Goal: Information Seeking & Learning: Learn about a topic

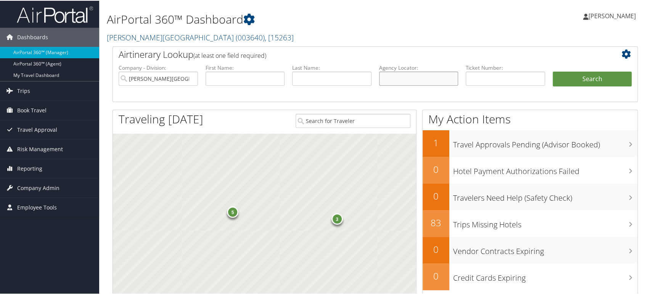
click at [406, 80] on input "text" at bounding box center [418, 78] width 79 height 14
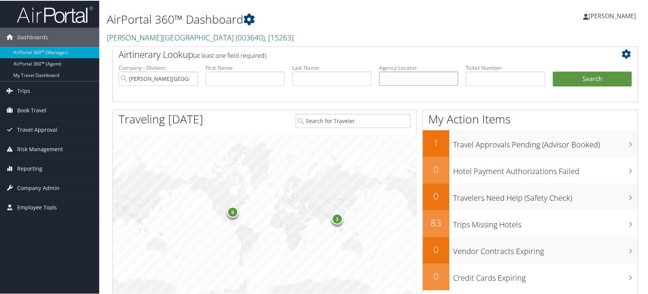
paste input "D83PW7"
type input "D83PW7"
click at [188, 78] on input "[PERSON_NAME][GEOGRAPHIC_DATA]" at bounding box center [158, 78] width 79 height 14
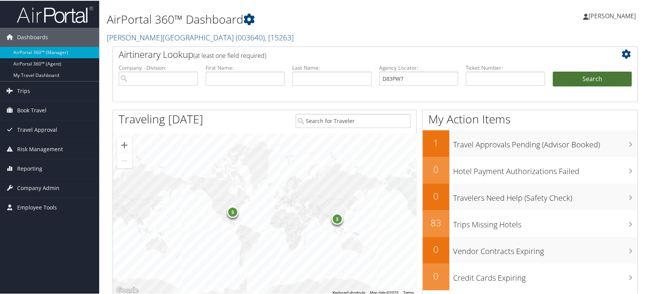
click at [591, 79] on button "Search" at bounding box center [591, 78] width 79 height 15
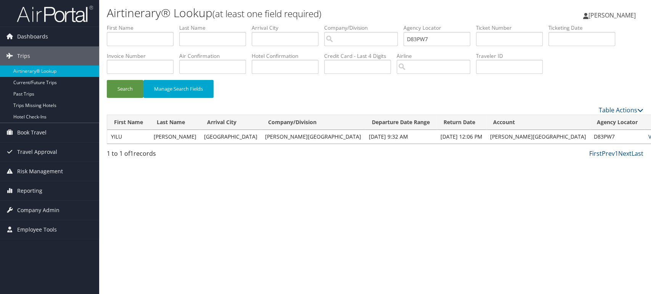
click at [644, 132] on td "View | Email" at bounding box center [662, 137] width 37 height 14
click at [644, 141] on td "View | Email" at bounding box center [662, 137] width 37 height 14
click at [648, 136] on link "View" at bounding box center [654, 136] width 12 height 7
click at [85, 13] on img at bounding box center [55, 14] width 76 height 18
click at [76, 18] on img at bounding box center [55, 14] width 76 height 18
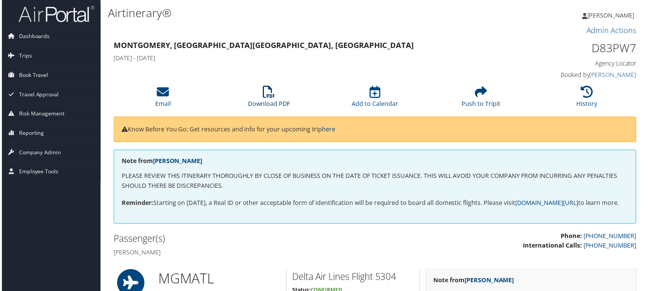
drag, startPoint x: 271, startPoint y: 98, endPoint x: 272, endPoint y: 79, distance: 18.7
click at [271, 98] on icon at bounding box center [268, 92] width 12 height 12
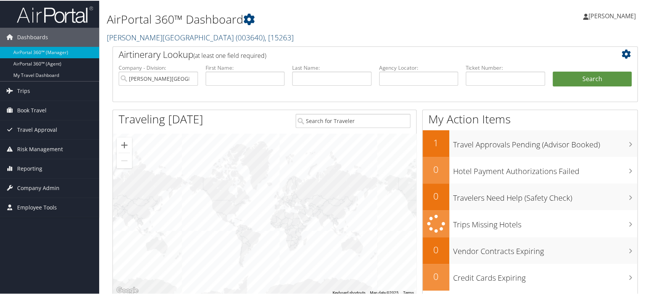
click at [135, 36] on link "Troy University ( 003640 ) , [ 15263 ]" at bounding box center [200, 37] width 187 height 10
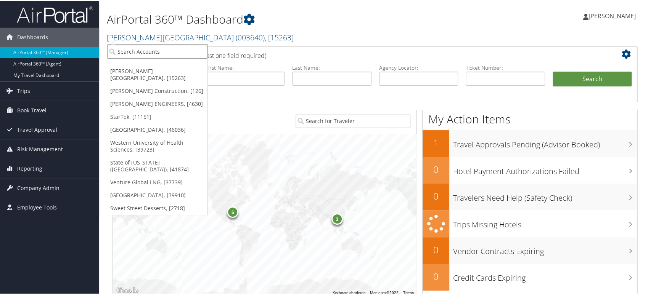
click at [146, 52] on input "search" at bounding box center [157, 51] width 100 height 14
paste input "7099"
type input "7099"
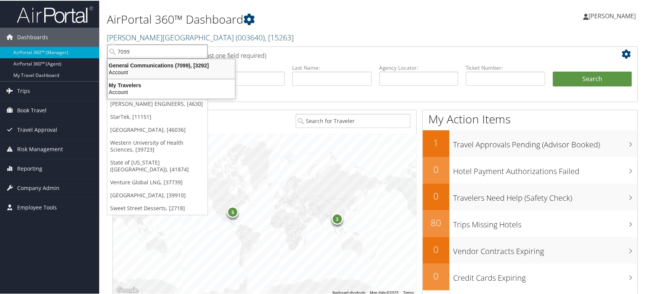
click at [154, 69] on div "Account" at bounding box center [171, 71] width 136 height 7
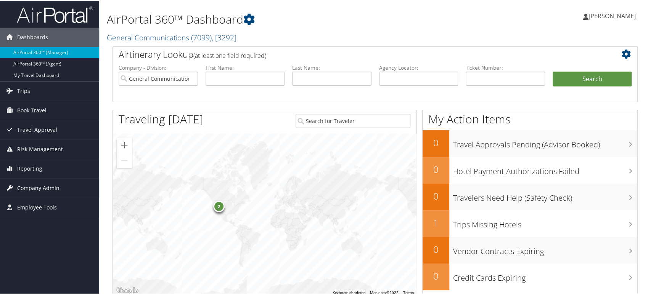
click at [34, 186] on span "Company Admin" at bounding box center [38, 187] width 42 height 19
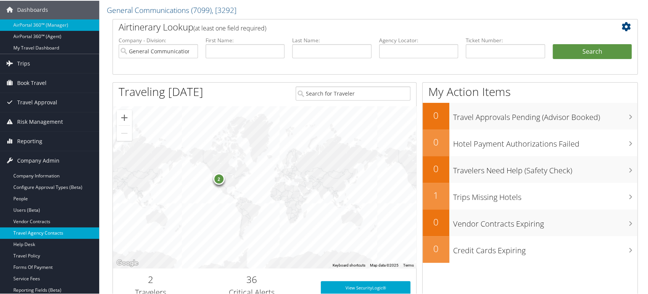
scroll to position [42, 0]
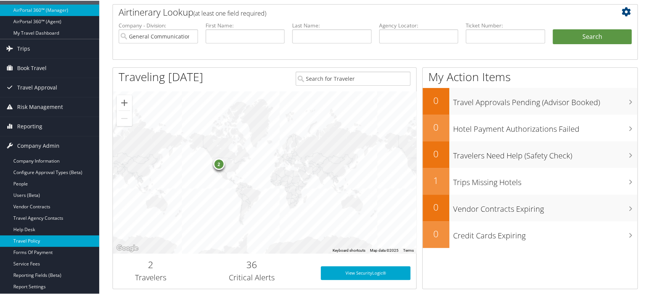
click at [35, 241] on link "Travel Policy" at bounding box center [49, 240] width 99 height 11
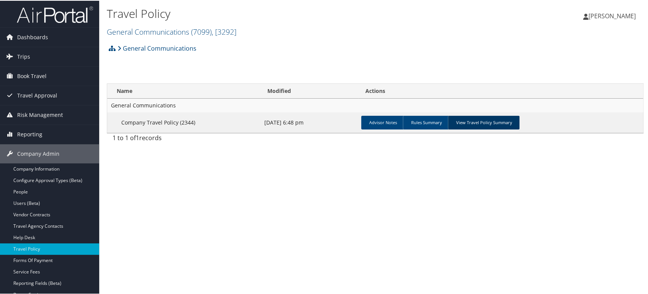
click at [497, 120] on link "View Travel Policy Summary" at bounding box center [484, 122] width 72 height 14
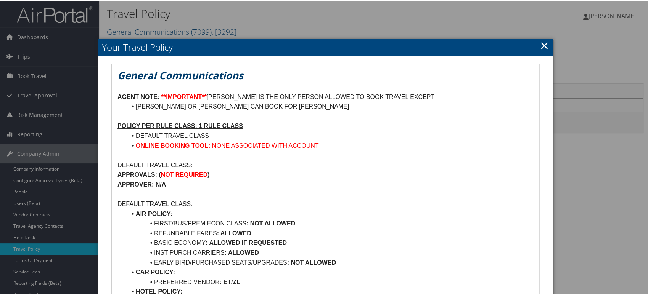
click at [540, 45] on link "×" at bounding box center [544, 44] width 9 height 15
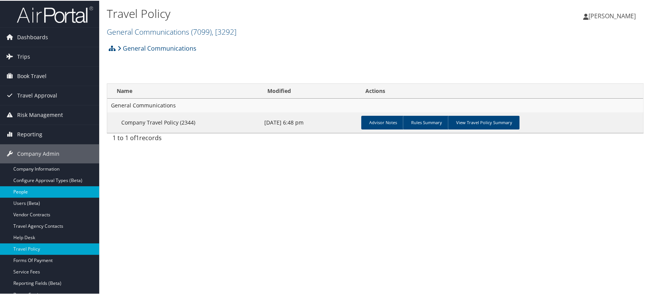
click at [35, 191] on link "People" at bounding box center [49, 191] width 99 height 11
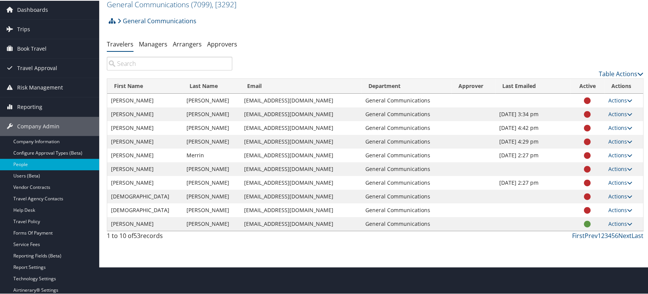
scroll to position [42, 0]
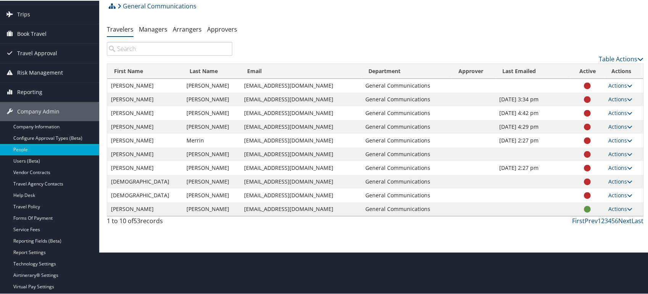
click at [625, 220] on link "Next" at bounding box center [624, 220] width 13 height 8
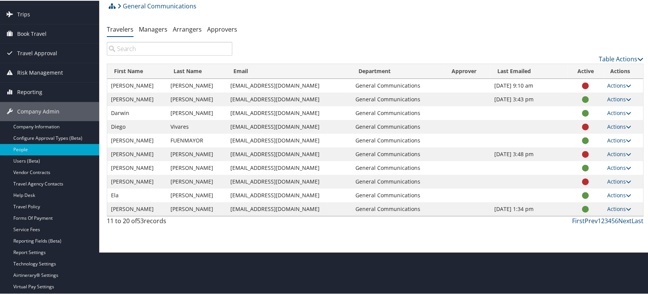
click at [586, 220] on link "Prev" at bounding box center [590, 220] width 13 height 8
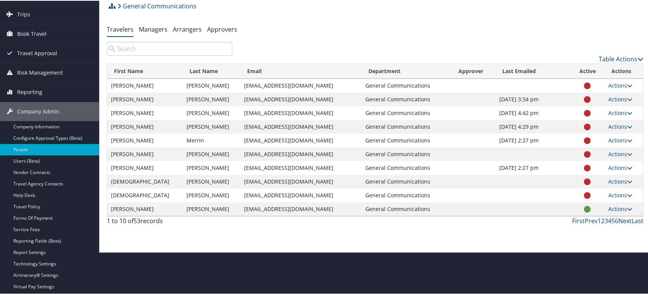
click at [623, 221] on link "Next" at bounding box center [624, 220] width 13 height 8
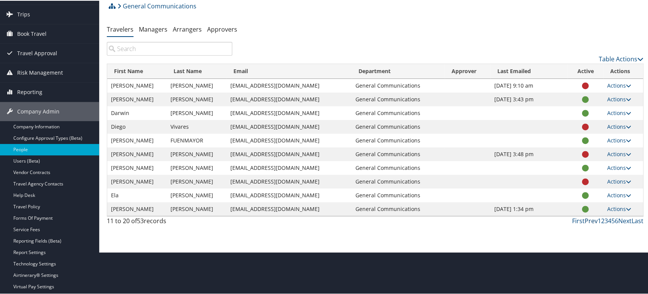
click at [584, 220] on link "Prev" at bounding box center [590, 220] width 13 height 8
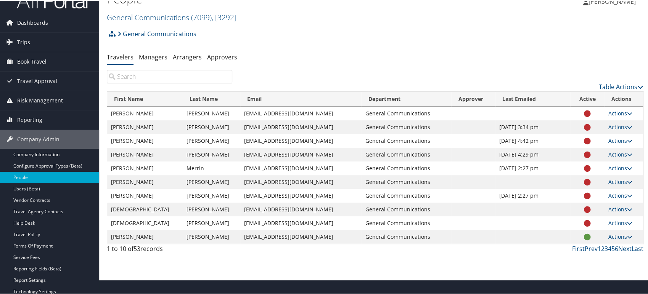
scroll to position [0, 0]
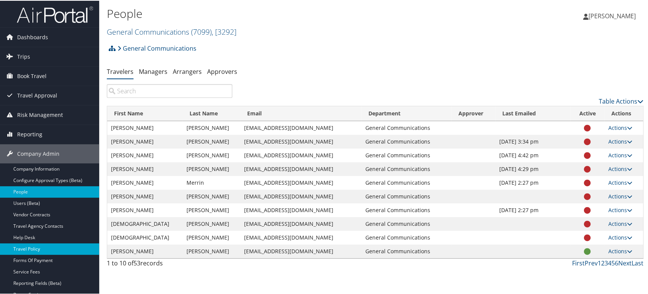
click at [50, 249] on link "Travel Policy" at bounding box center [49, 248] width 99 height 11
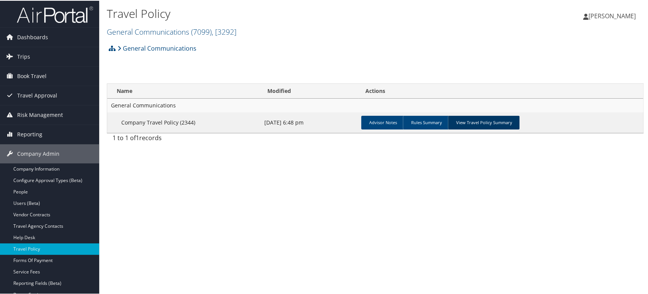
click at [461, 124] on link "View Travel Policy Summary" at bounding box center [484, 122] width 72 height 14
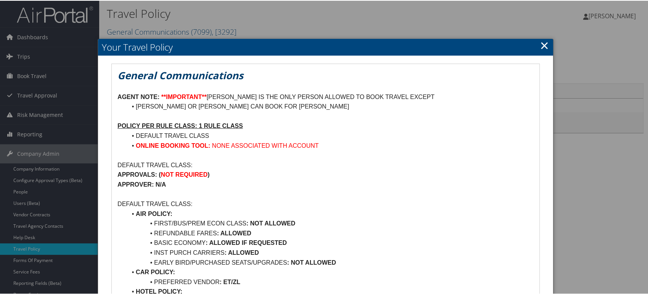
click at [544, 47] on link "×" at bounding box center [544, 44] width 9 height 15
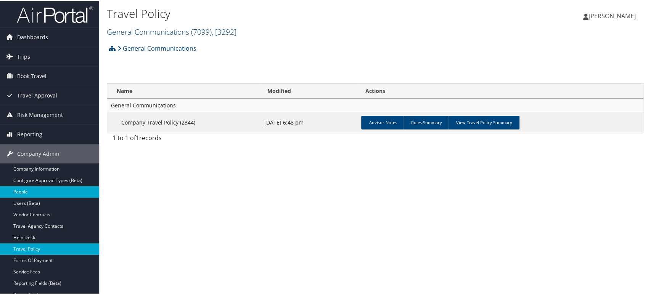
click at [42, 189] on link "People" at bounding box center [49, 191] width 99 height 11
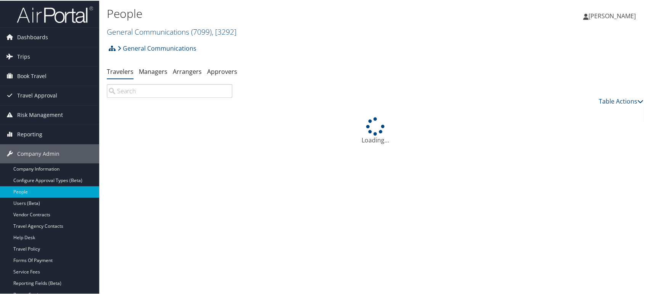
click at [161, 95] on input "search" at bounding box center [169, 90] width 125 height 14
type input "c"
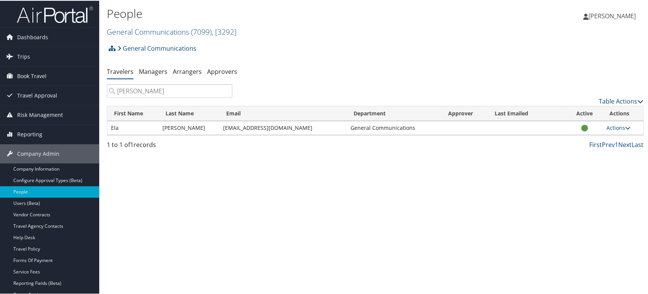
type input "thomas"
click at [40, 249] on link "Travel Policy" at bounding box center [49, 248] width 99 height 11
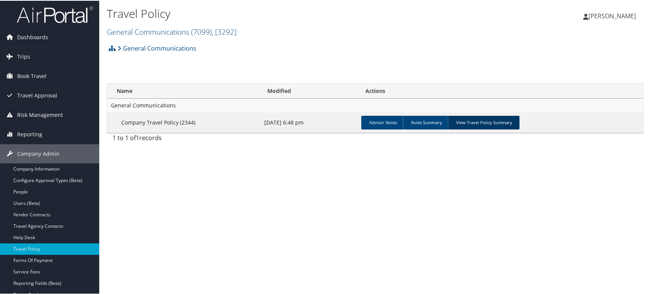
click at [481, 124] on link "View Travel Policy Summary" at bounding box center [484, 122] width 72 height 14
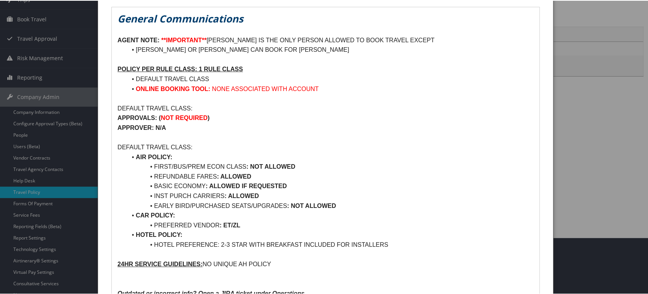
scroll to position [42, 0]
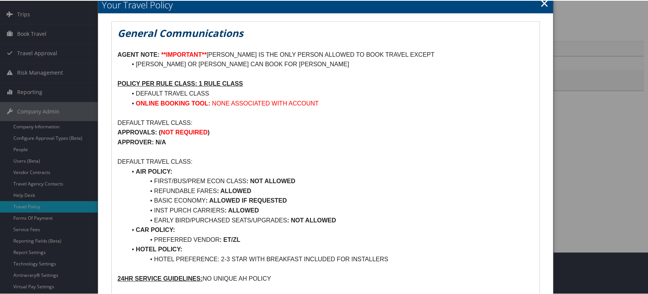
click at [540, 3] on link "×" at bounding box center [544, 2] width 9 height 15
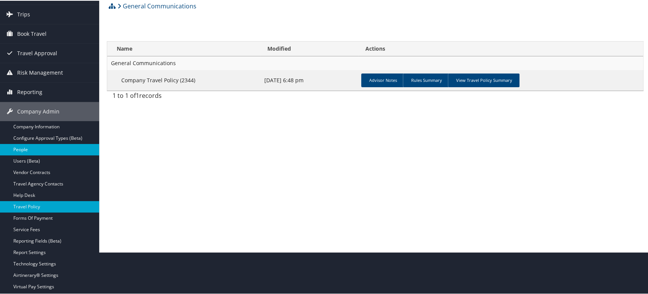
click at [29, 151] on link "People" at bounding box center [49, 148] width 99 height 11
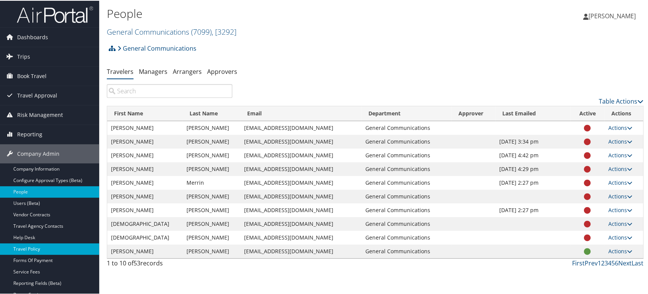
click at [54, 249] on link "Travel Policy" at bounding box center [49, 248] width 99 height 11
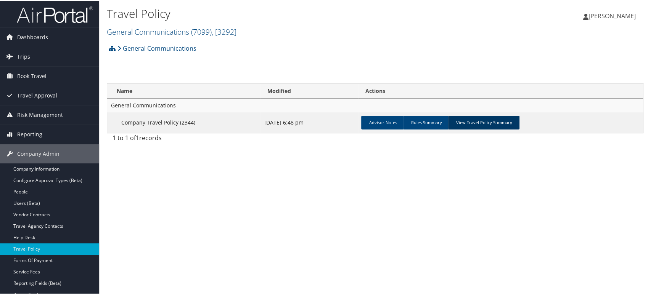
click at [477, 120] on link "View Travel Policy Summary" at bounding box center [484, 122] width 72 height 14
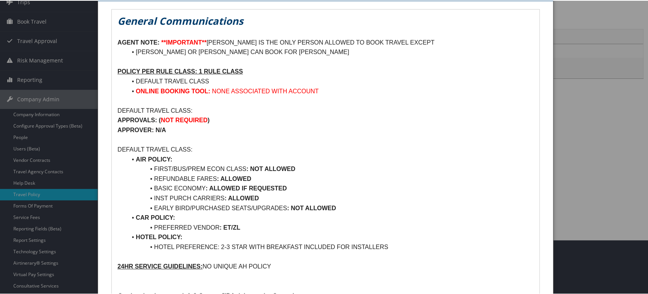
scroll to position [42, 0]
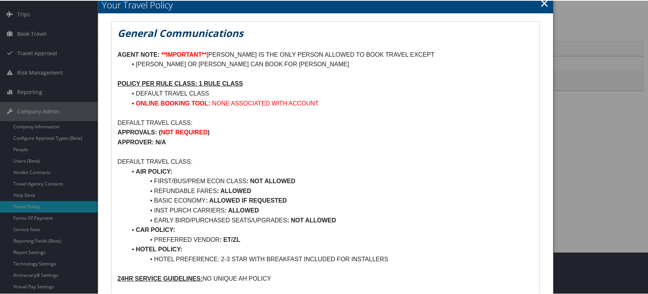
drag, startPoint x: 308, startPoint y: 63, endPoint x: 363, endPoint y: 63, distance: 54.9
click at [363, 63] on li "[PERSON_NAME] OR [PERSON_NAME] CAN BOOK FOR [PERSON_NAME]" at bounding box center [330, 64] width 407 height 10
click at [363, 65] on li "[PERSON_NAME] OR [PERSON_NAME] CAN BOOK FOR [PERSON_NAME]" at bounding box center [330, 64] width 407 height 10
drag, startPoint x: 363, startPoint y: 64, endPoint x: 317, endPoint y: 61, distance: 45.8
click at [291, 60] on li "[PERSON_NAME] OR [PERSON_NAME] CAN BOOK FOR [PERSON_NAME]" at bounding box center [330, 64] width 407 height 10
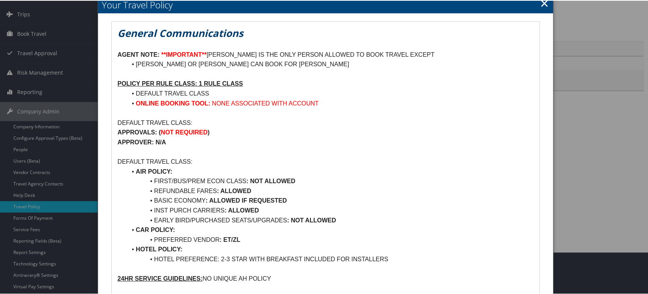
click at [457, 48] on p at bounding box center [325, 44] width 416 height 10
click at [457, 51] on p "AGENT NOTE: **IMPORTANT** [PERSON_NAME] IS THE ONLY PERSON ALLOWED TO BOOK TRAV…" at bounding box center [325, 54] width 416 height 10
click at [361, 62] on li "[PERSON_NAME] OR [PERSON_NAME] CAN BOOK FOR [PERSON_NAME]" at bounding box center [330, 64] width 407 height 10
